Goal: Transaction & Acquisition: Purchase product/service

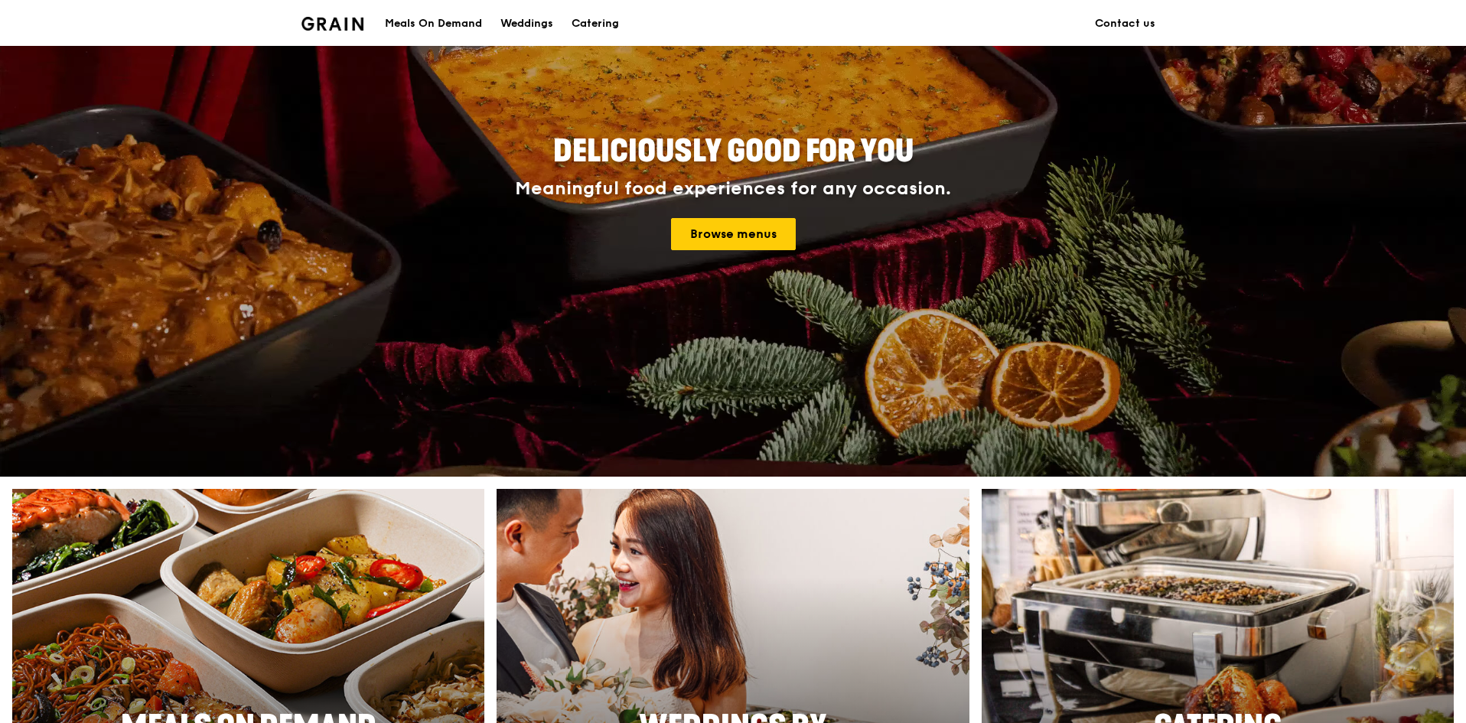
scroll to position [153, 0]
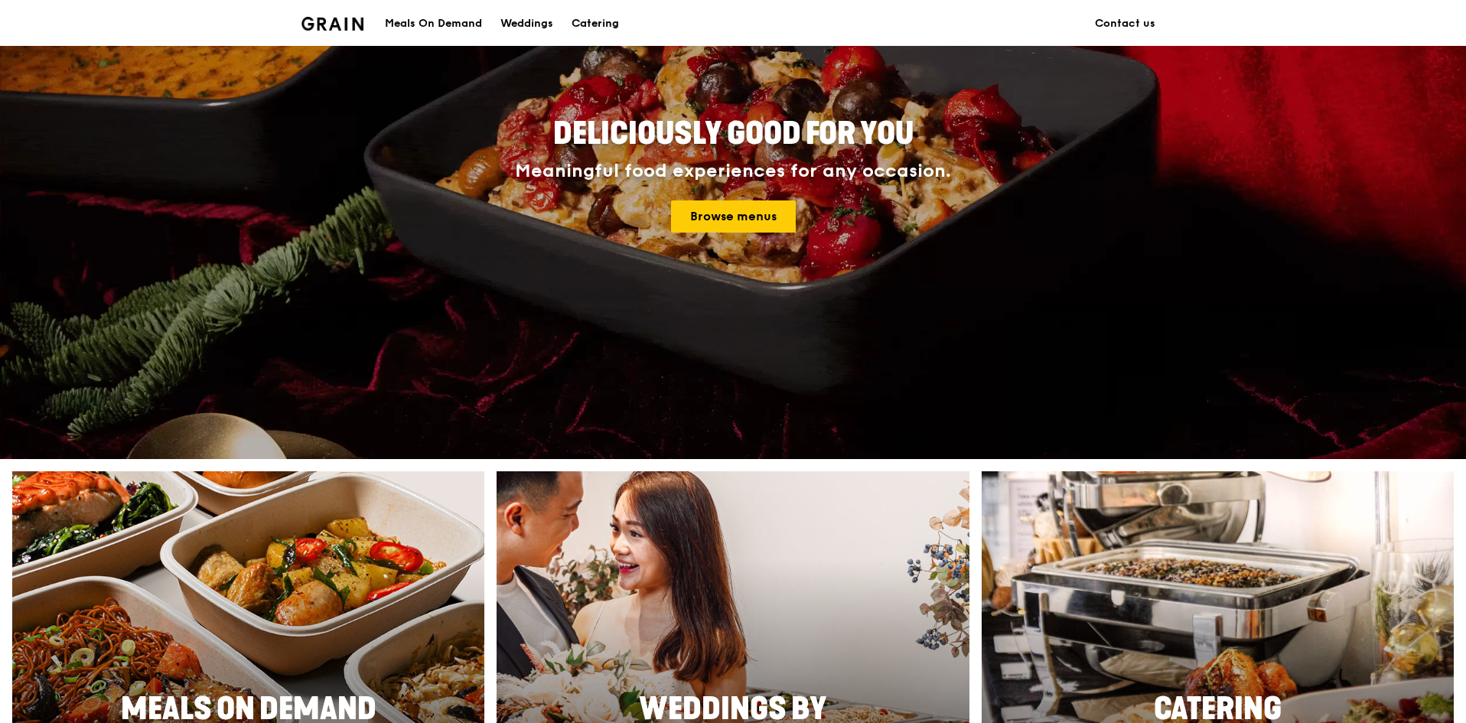
click at [583, 35] on div "Catering" at bounding box center [594, 24] width 47 height 46
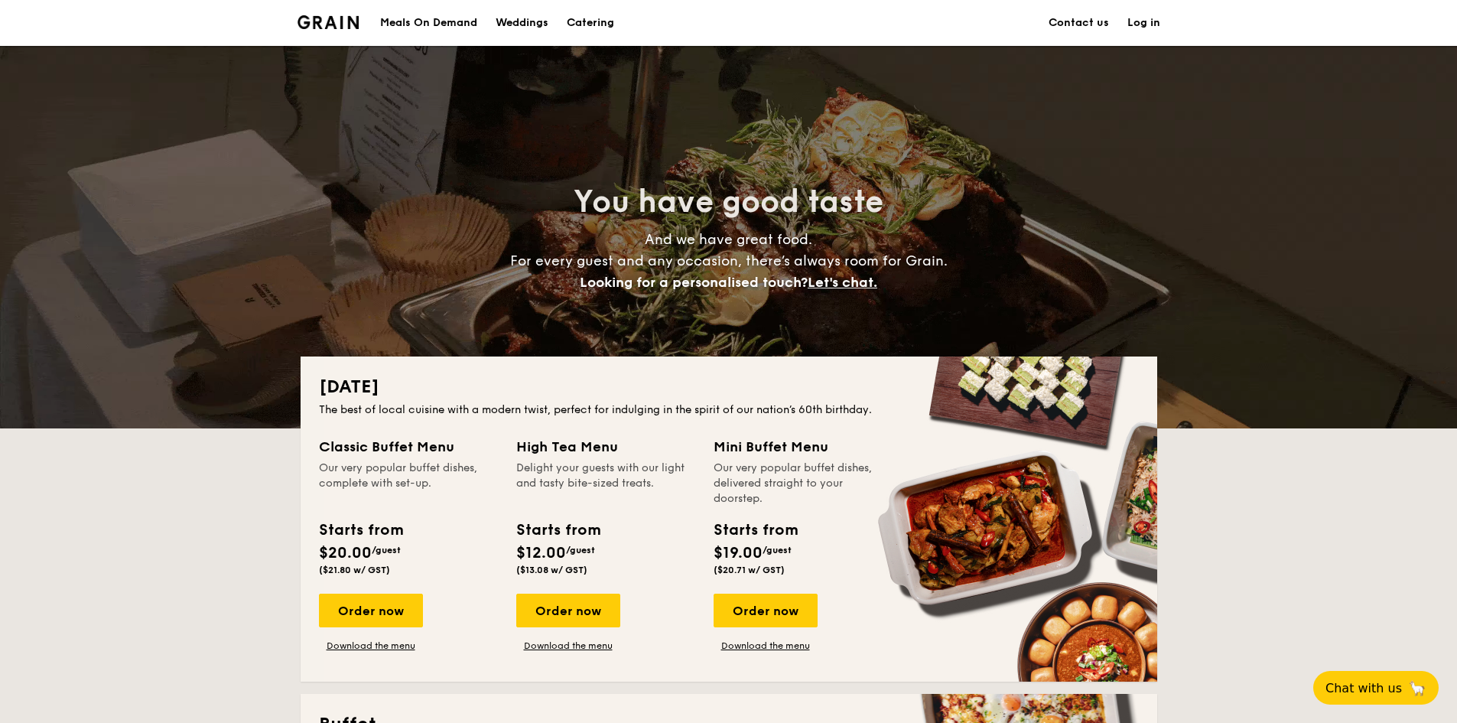
click at [607, 25] on h1 "Catering" at bounding box center [590, 23] width 47 height 46
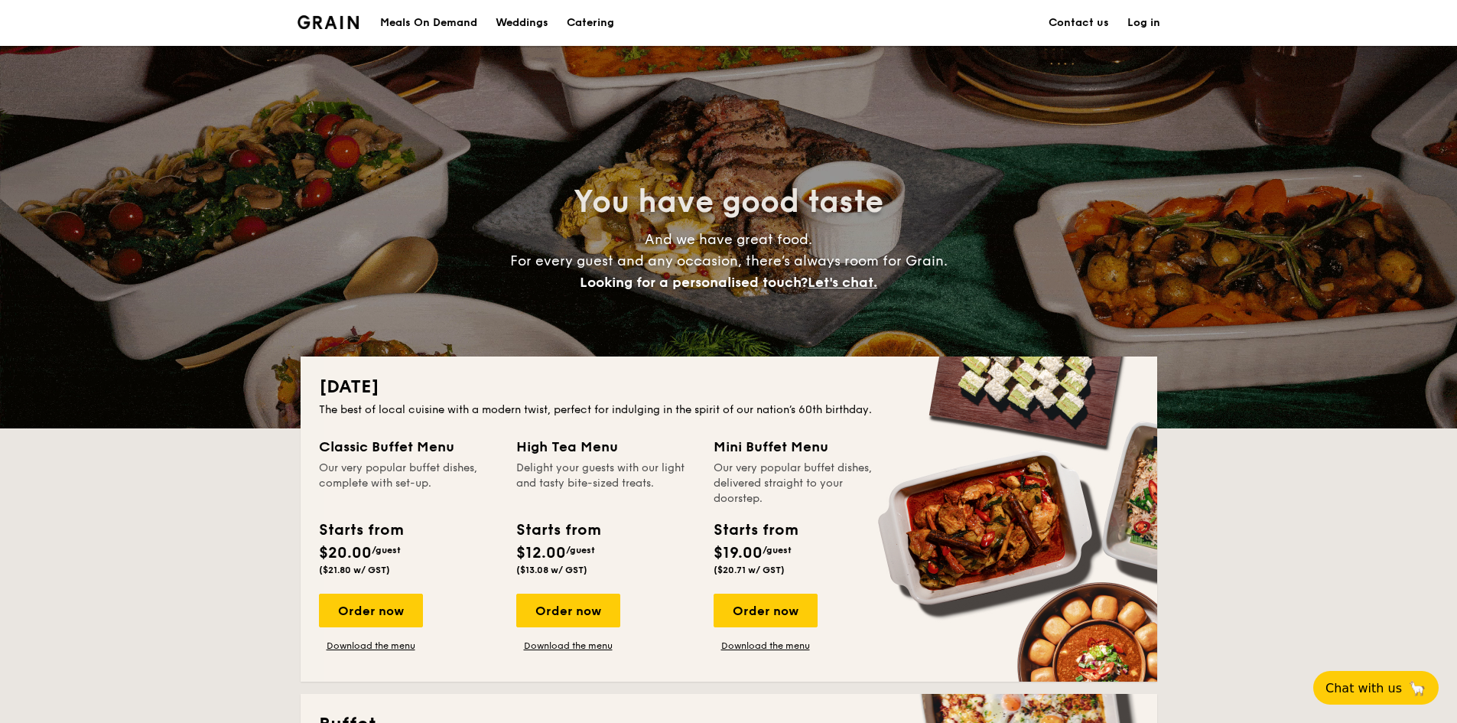
click at [607, 27] on h1 "Catering" at bounding box center [590, 23] width 47 height 46
click at [425, 17] on div "Meals On Demand" at bounding box center [428, 23] width 97 height 46
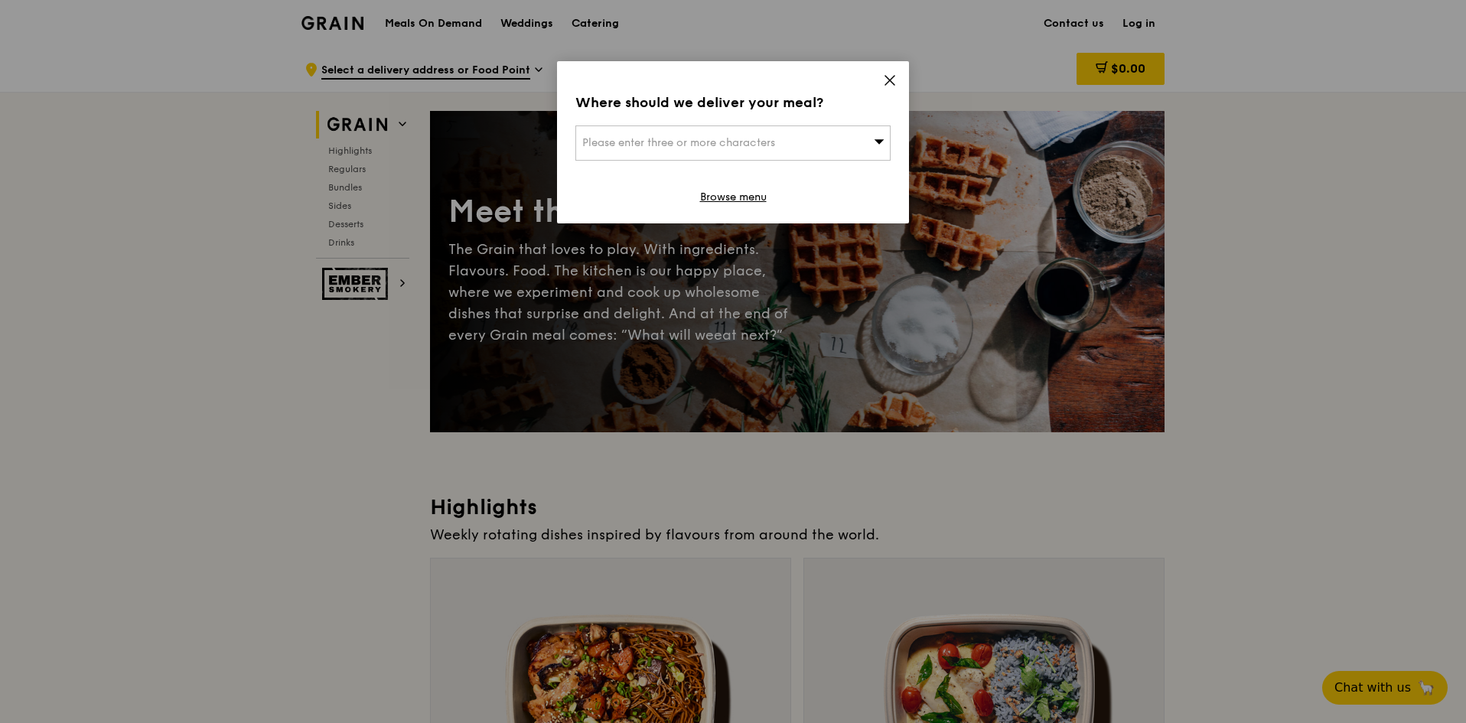
click at [892, 69] on div "Where should we deliver your meal? Please enter three or more characters Browse…" at bounding box center [733, 142] width 352 height 162
click at [893, 73] on icon at bounding box center [890, 80] width 14 height 14
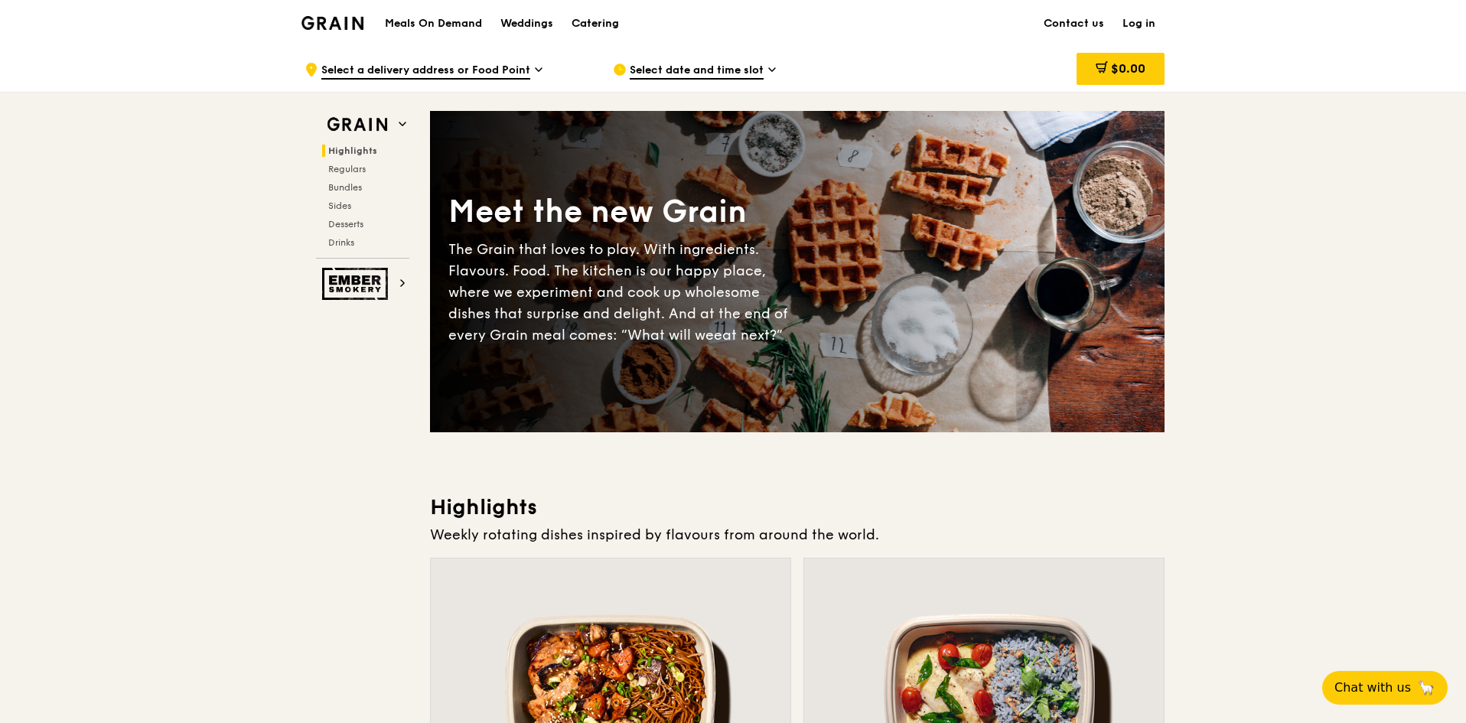
click at [584, 27] on div "Catering" at bounding box center [594, 24] width 47 height 46
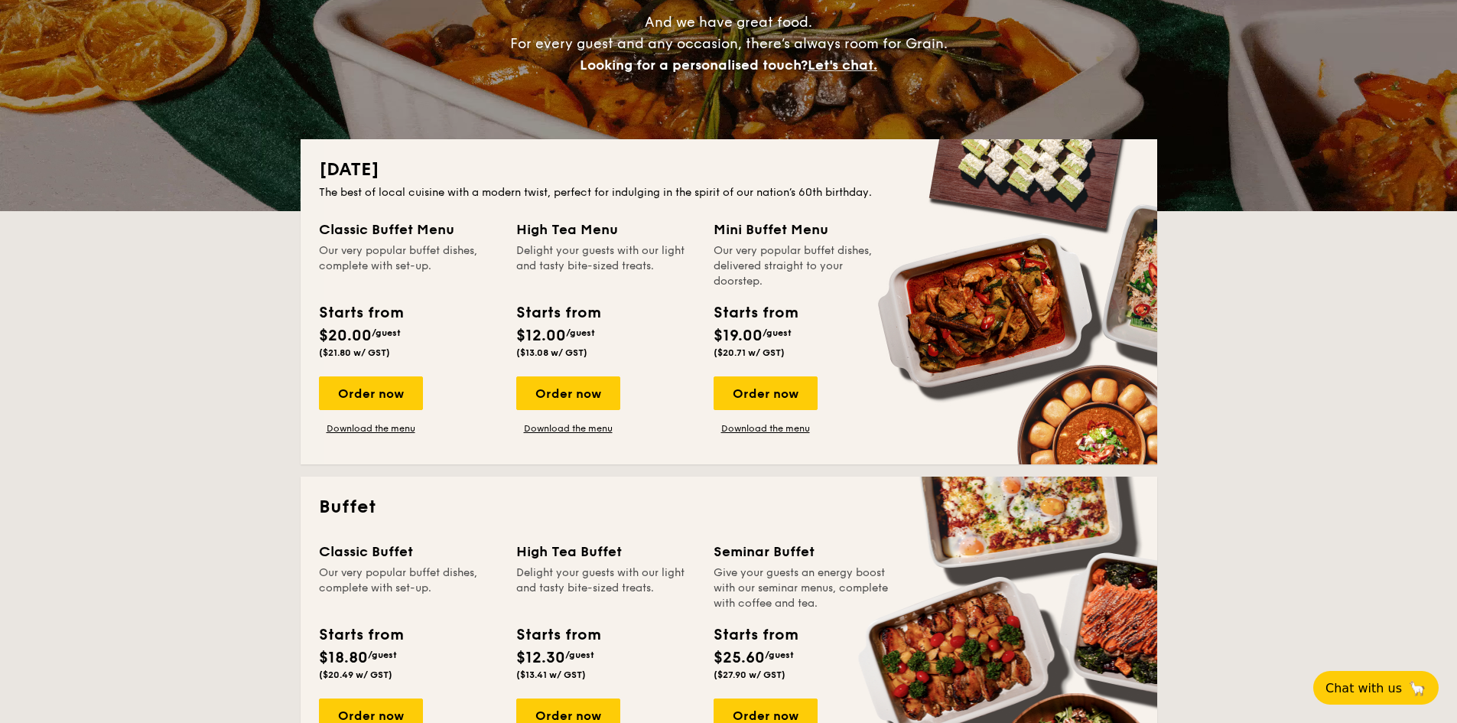
scroll to position [153, 0]
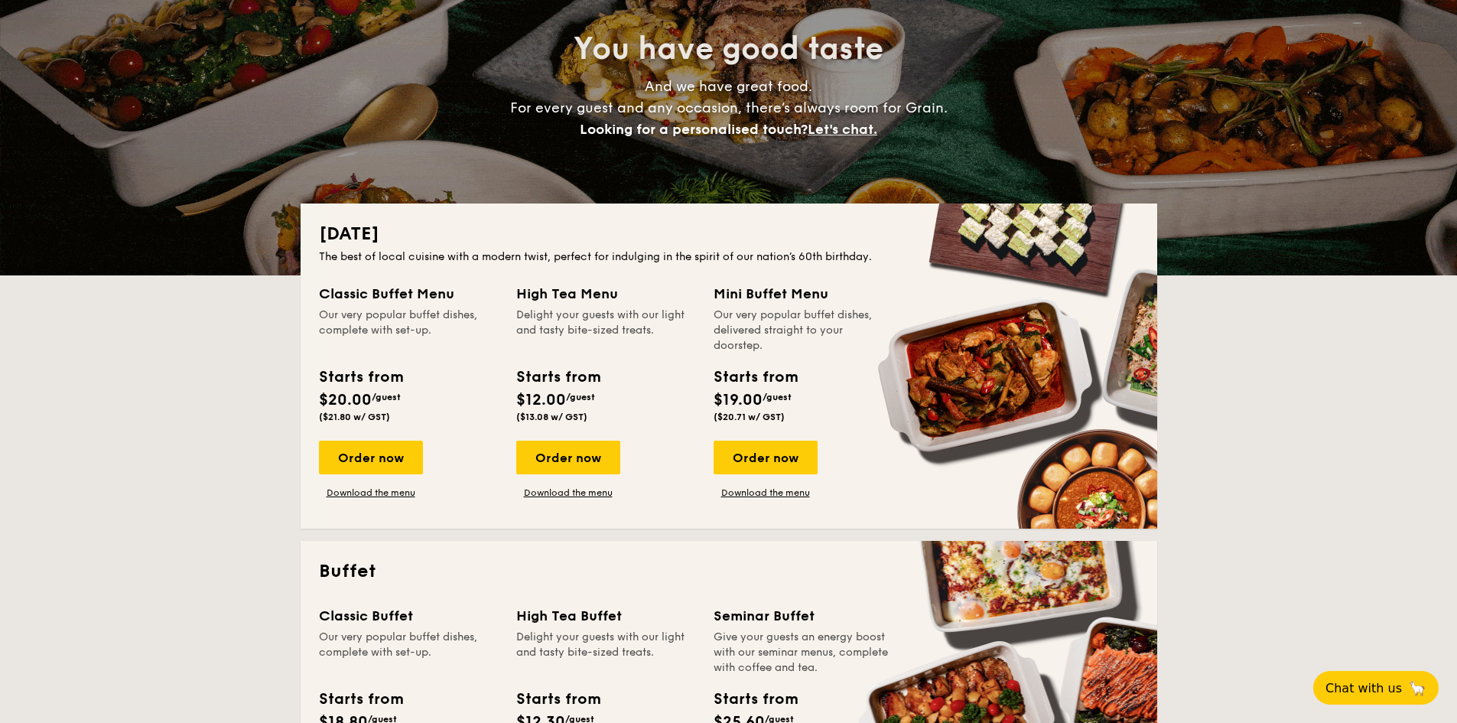
drag, startPoint x: 1468, startPoint y: 685, endPoint x: 1390, endPoint y: 172, distance: 519.1
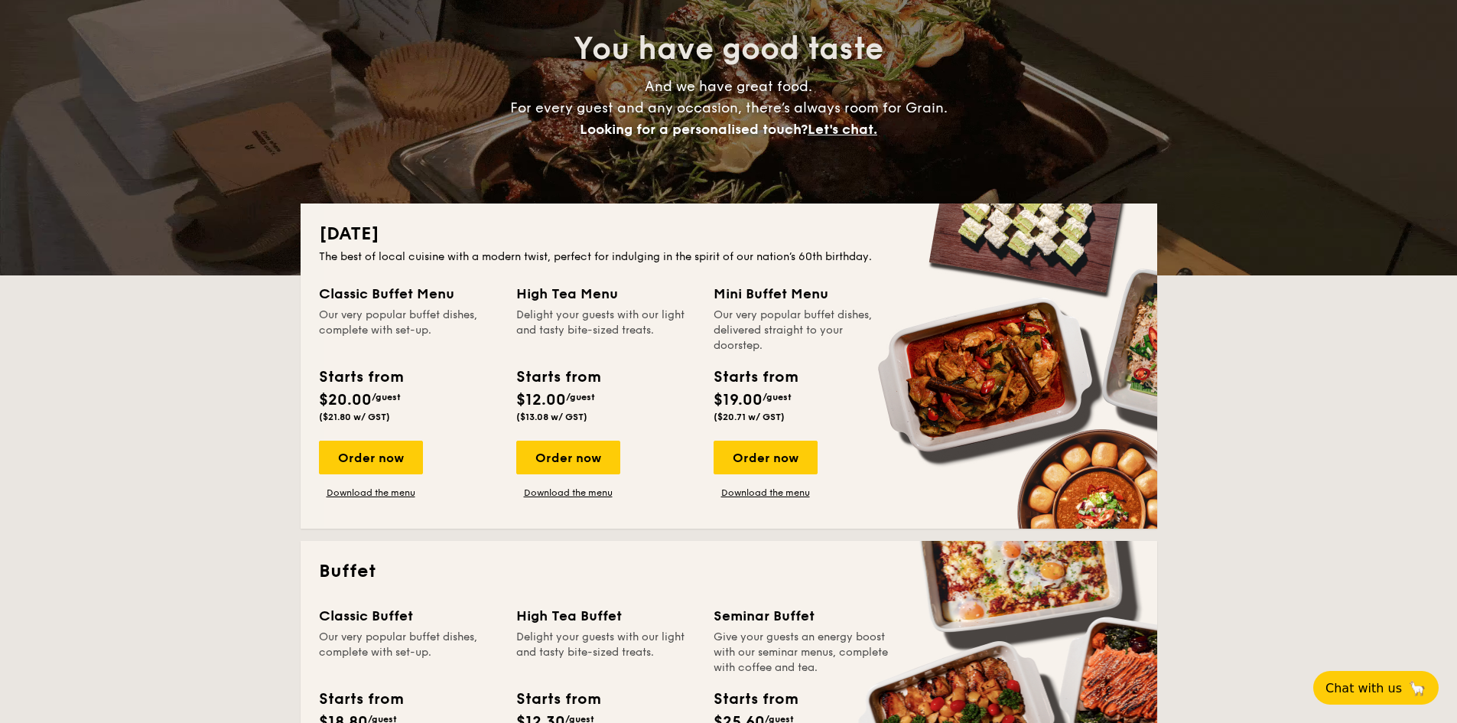
click at [1390, 172] on div "You have good taste And we have great food. For every guest and any occasion, t…" at bounding box center [728, 84] width 1457 height 382
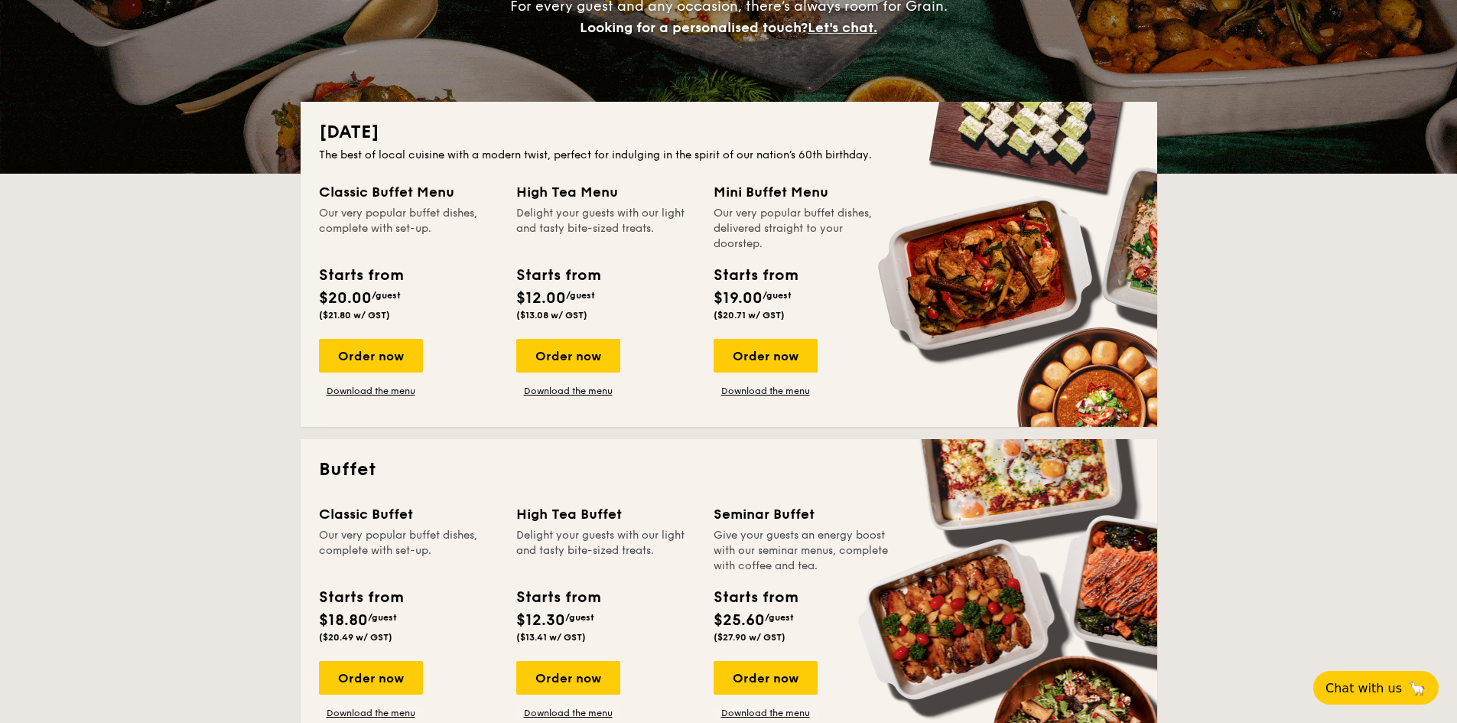
scroll to position [0, 0]
